Goal: Navigation & Orientation: Find specific page/section

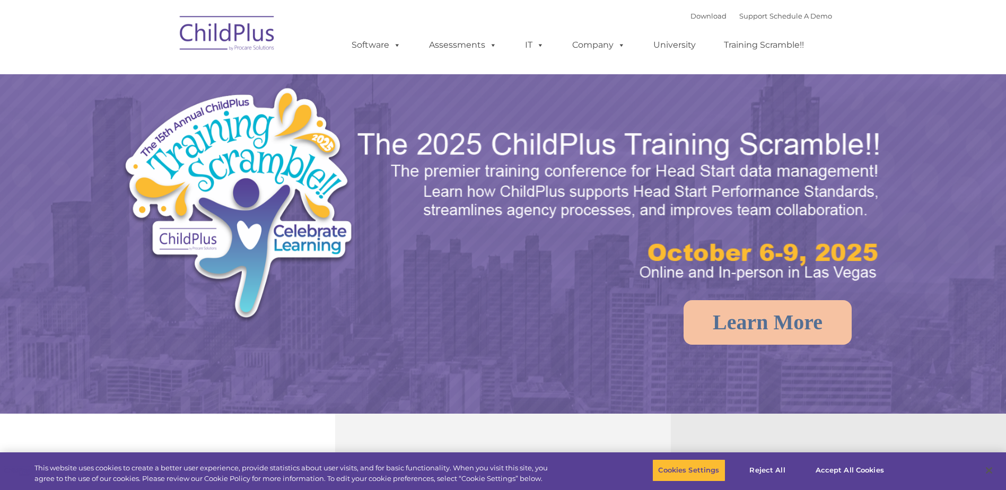
select select "MEDIUM"
drag, startPoint x: 0, startPoint y: 0, endPoint x: 239, endPoint y: 21, distance: 240.1
click at [239, 21] on img at bounding box center [227, 34] width 106 height 53
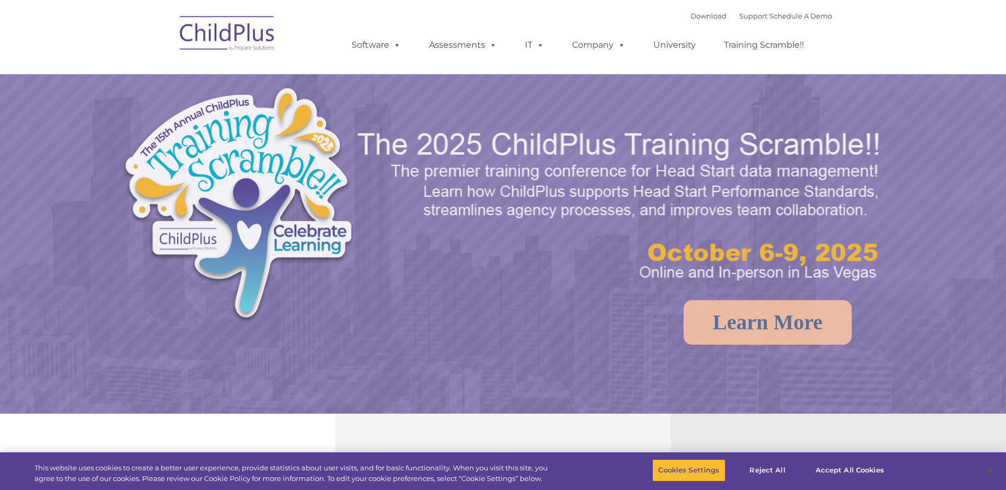
select select "MEDIUM"
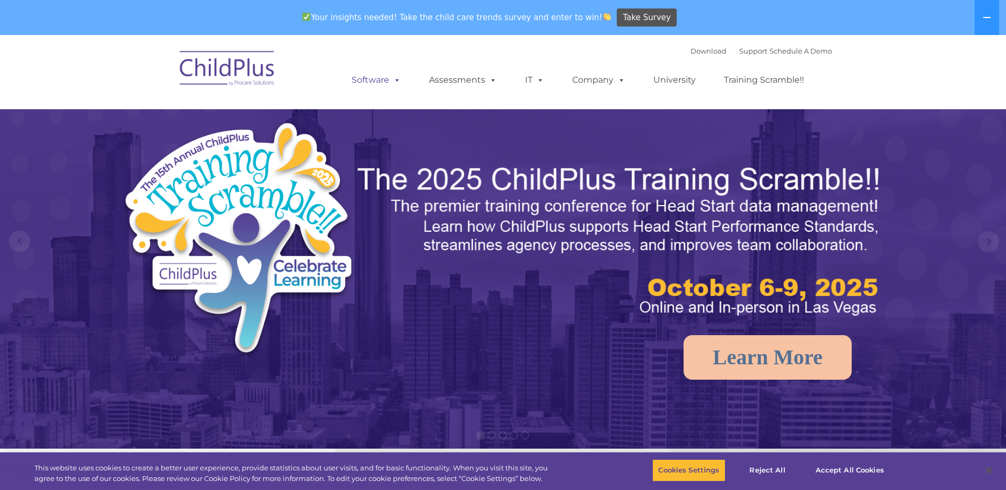
click at [382, 77] on link "Software" at bounding box center [376, 79] width 71 height 21
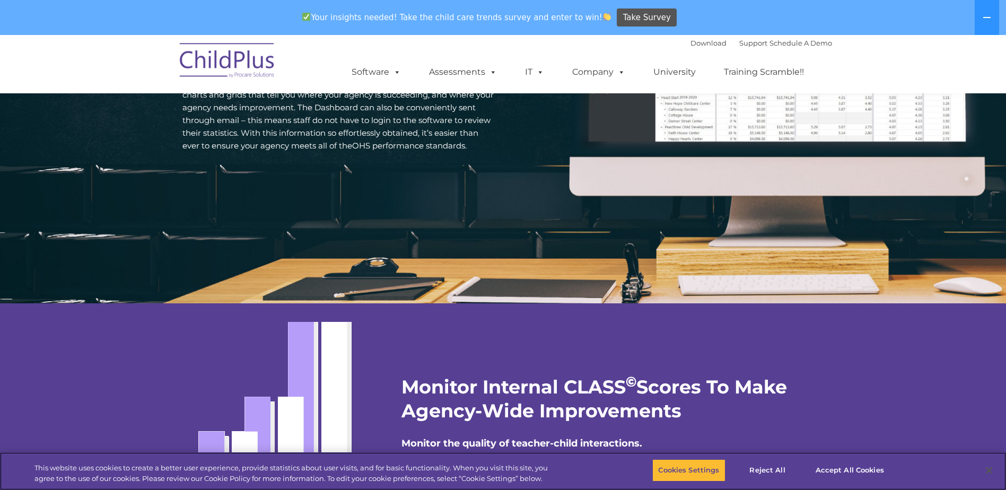
scroll to position [1747, 0]
